Goal: Task Accomplishment & Management: Complete application form

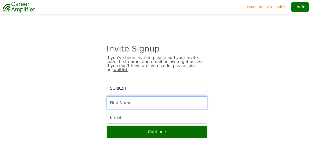
click at [121, 98] on input "text" at bounding box center [156, 103] width 101 height 13
type input "Tram"
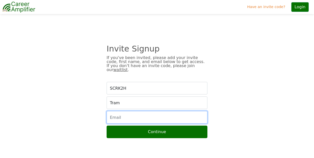
click at [128, 114] on input "email" at bounding box center [156, 117] width 101 height 13
type input "tanguyen0109@gmail.com"
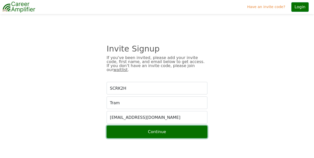
click at [144, 131] on button "Continue" at bounding box center [156, 132] width 101 height 13
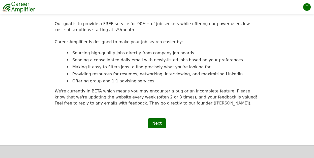
scroll to position [67, 0]
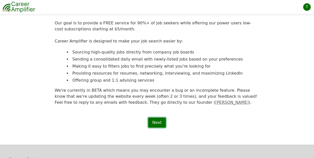
click at [161, 123] on link "Next" at bounding box center [156, 123] width 17 height 10
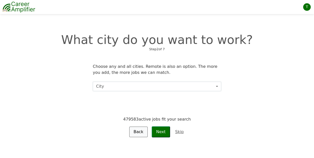
click at [153, 89] on button "City" at bounding box center [157, 87] width 128 height 10
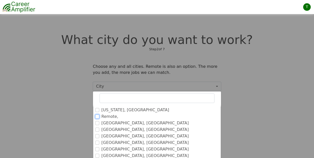
click at [98, 116] on input "Remote," at bounding box center [97, 117] width 4 height 4
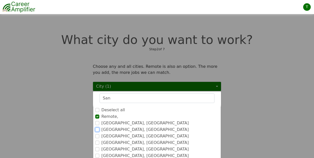
click at [98, 130] on input "San Diego, CA" at bounding box center [97, 130] width 4 height 4
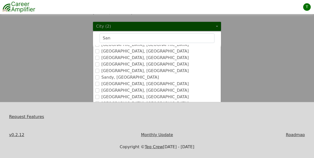
scroll to position [126, 0]
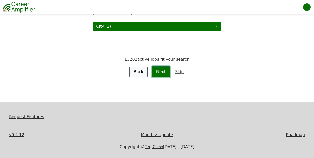
click at [159, 71] on button "Next" at bounding box center [160, 71] width 18 height 11
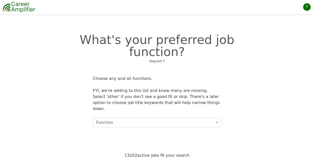
click at [155, 118] on button "Function" at bounding box center [157, 123] width 128 height 10
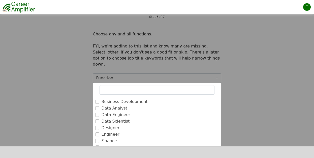
scroll to position [41, 0]
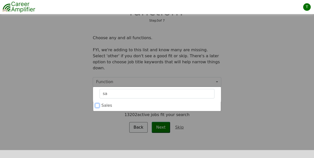
click at [97, 104] on input "Sales" at bounding box center [97, 106] width 4 height 4
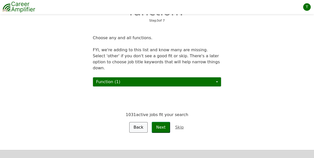
click at [145, 77] on button "Function (1)" at bounding box center [157, 82] width 128 height 10
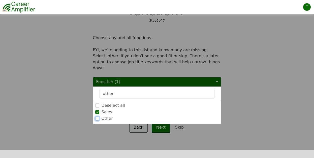
click at [96, 117] on input "Other" at bounding box center [97, 119] width 4 height 4
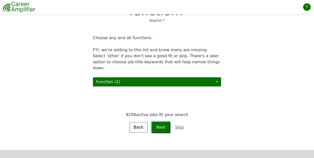
click at [158, 122] on button "Next" at bounding box center [160, 127] width 18 height 11
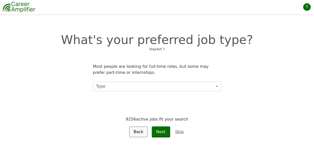
click at [148, 91] on button "Type" at bounding box center [157, 87] width 128 height 10
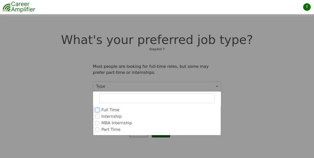
click at [98, 111] on input "Full Time" at bounding box center [97, 110] width 4 height 4
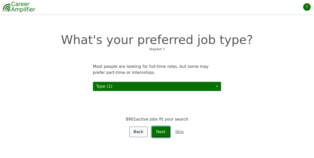
click at [162, 132] on button "Next" at bounding box center [160, 132] width 18 height 11
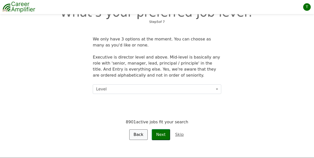
scroll to position [30, 0]
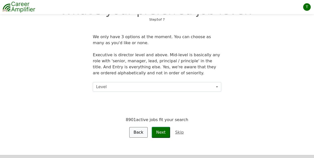
click at [146, 90] on button "Level" at bounding box center [157, 87] width 128 height 10
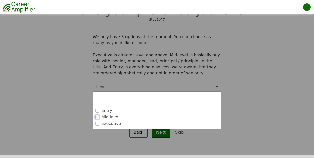
click at [98, 117] on input "Mid level" at bounding box center [97, 117] width 4 height 4
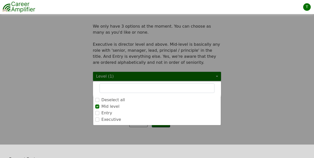
scroll to position [41, 0]
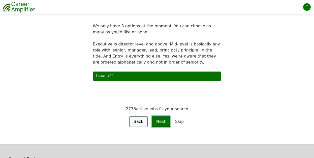
click at [160, 118] on button "Next" at bounding box center [160, 121] width 18 height 11
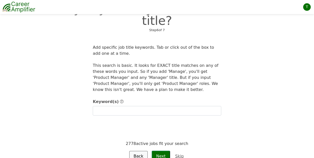
scroll to position [31, 0]
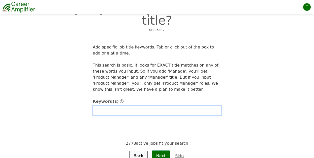
click at [141, 106] on input "text" at bounding box center [157, 111] width 128 height 10
type input "S"
type input "Customer Success"
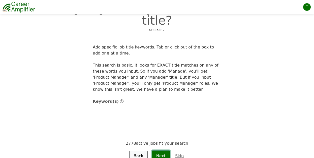
click at [163, 151] on button "Next" at bounding box center [160, 156] width 18 height 11
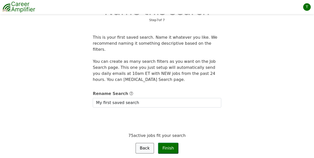
scroll to position [30, 0]
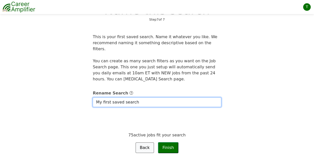
drag, startPoint x: 97, startPoint y: 95, endPoint x: 133, endPoint y: 100, distance: 36.8
click at [133, 100] on input "My first saved search" at bounding box center [157, 103] width 128 height 10
type input "Customer Success"
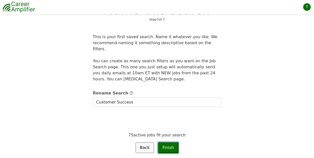
click at [171, 142] on button "Finish" at bounding box center [168, 147] width 21 height 11
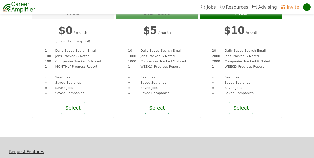
scroll to position [51, 0]
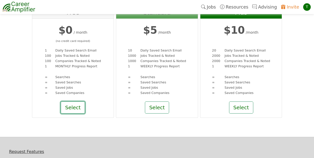
click at [71, 106] on button "Select" at bounding box center [73, 108] width 24 height 12
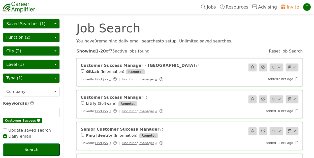
checkbox input "true"
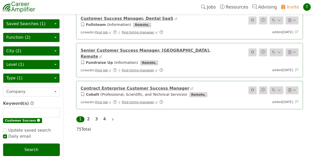
scroll to position [598, 0]
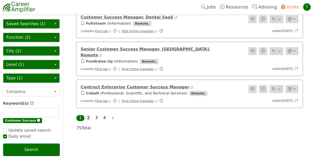
click at [89, 116] on link "2" at bounding box center [88, 118] width 3 height 5
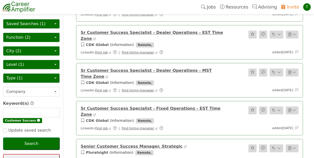
scroll to position [500, 0]
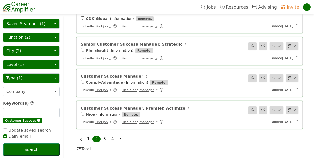
scroll to position [604, 0]
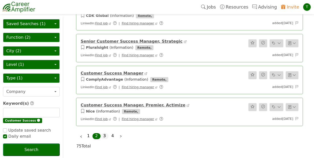
click at [104, 134] on link "3" at bounding box center [104, 136] width 3 height 5
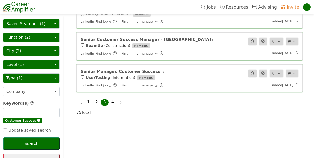
scroll to position [602, 0]
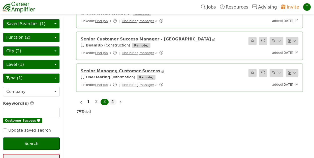
click at [111, 101] on link "4" at bounding box center [112, 101] width 3 height 5
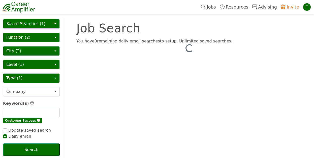
checkbox input "true"
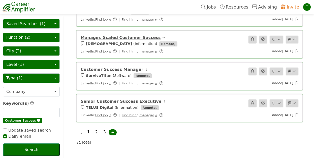
scroll to position [422, 0]
